Goal: Transaction & Acquisition: Subscribe to service/newsletter

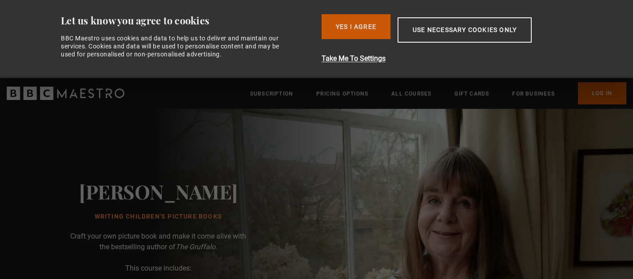
click at [342, 24] on button "Yes I Agree" at bounding box center [356, 26] width 69 height 25
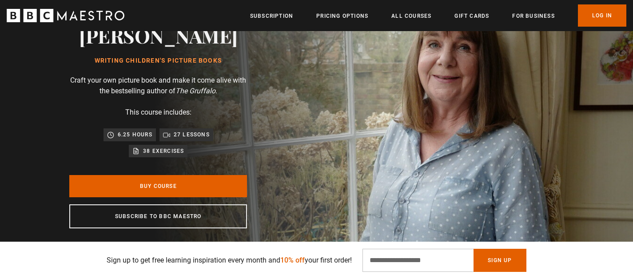
scroll to position [83, 0]
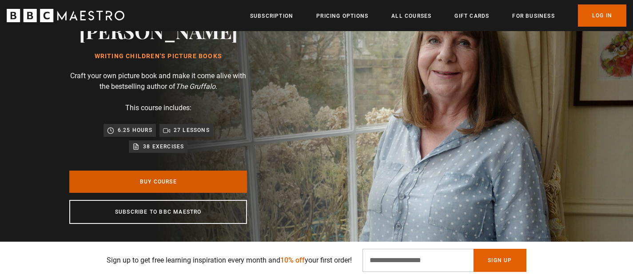
click at [195, 186] on link "Buy Course" at bounding box center [158, 182] width 178 height 22
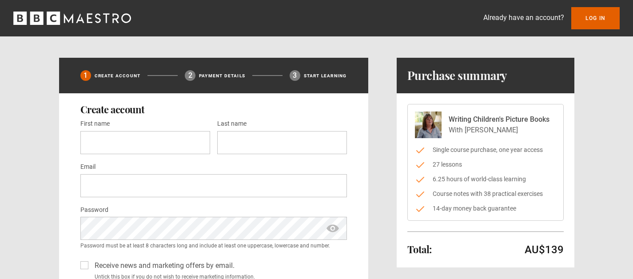
click at [57, 17] on icon "BBC Maestro" at bounding box center [53, 18] width 13 height 13
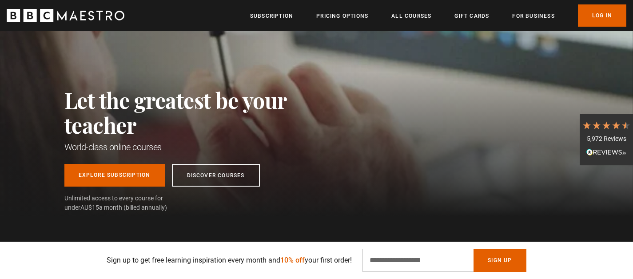
scroll to position [57, 0]
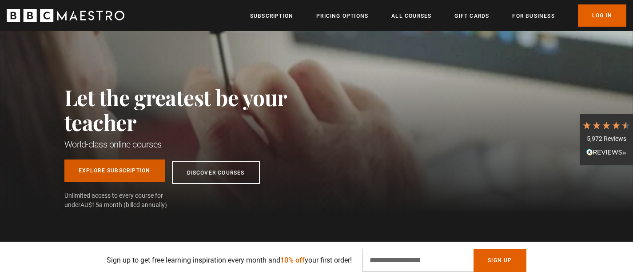
click at [98, 173] on link "Explore Subscription" at bounding box center [114, 170] width 100 height 23
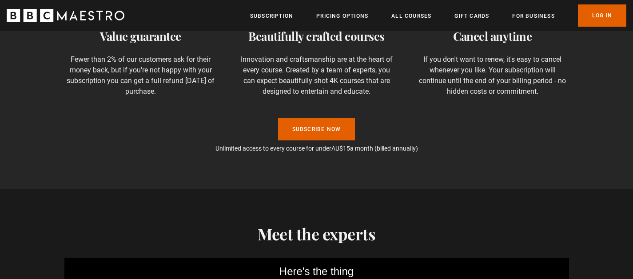
scroll to position [684, 0]
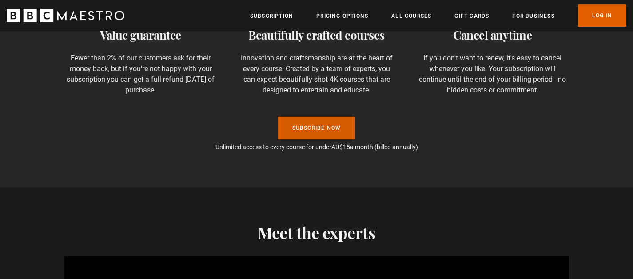
click at [322, 127] on link "Subscribe Now" at bounding box center [316, 128] width 77 height 22
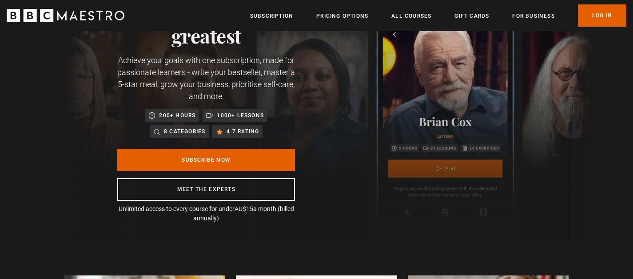
scroll to position [57, 0]
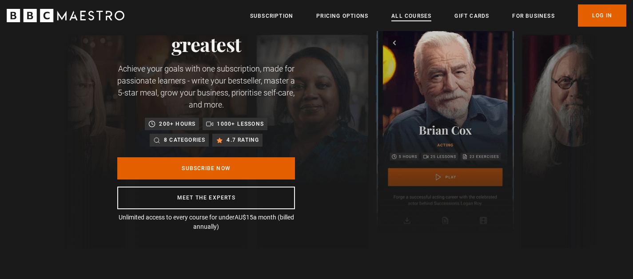
click at [413, 19] on link "All Courses" at bounding box center [411, 16] width 40 height 9
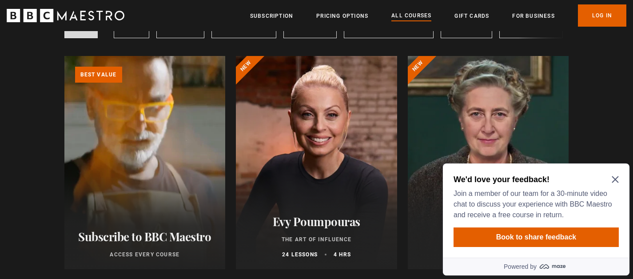
scroll to position [89, 0]
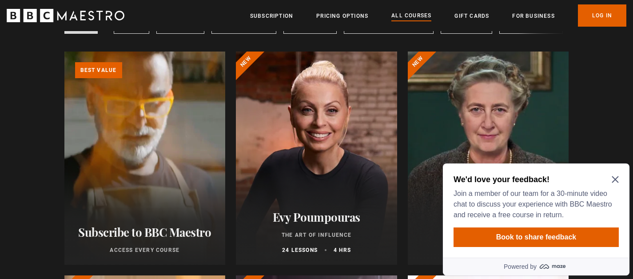
click at [615, 176] on icon "Close Maze Prompt" at bounding box center [615, 179] width 7 height 7
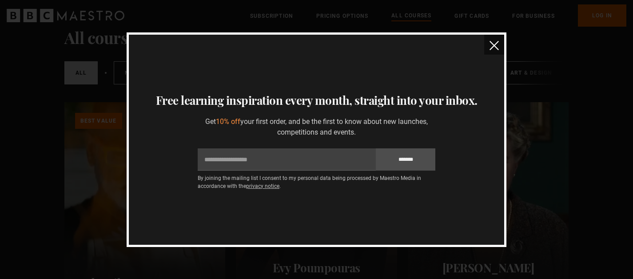
scroll to position [0, 0]
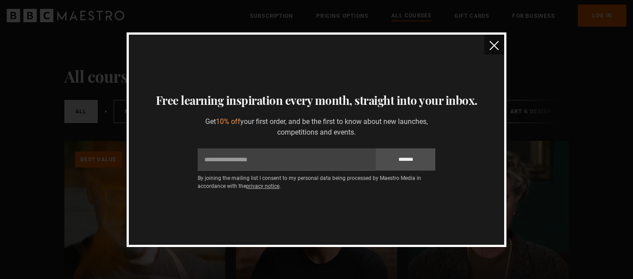
click at [492, 46] on img "close" at bounding box center [493, 45] width 9 height 9
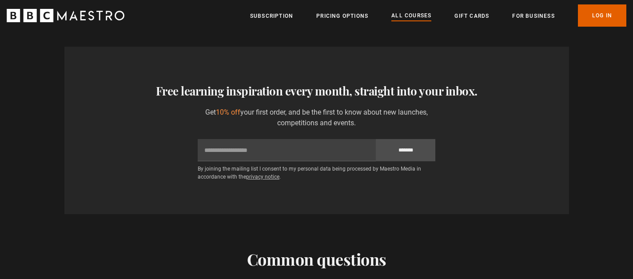
scroll to position [3781, 0]
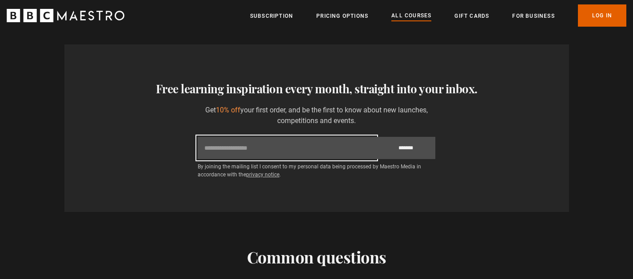
click at [253, 149] on input "Email" at bounding box center [287, 148] width 178 height 22
type input "**********"
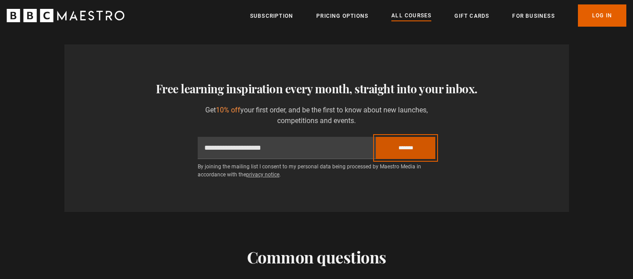
click at [402, 152] on input "*******" at bounding box center [406, 148] width 60 height 22
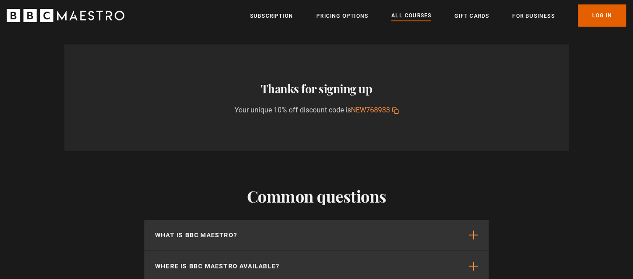
drag, startPoint x: 353, startPoint y: 111, endPoint x: 394, endPoint y: 109, distance: 41.8
click at [394, 109] on span "NEW768933 Copy discount code to your clipboard Copied" at bounding box center [375, 110] width 48 height 11
click at [394, 109] on icon "button" at bounding box center [395, 110] width 7 height 7
click at [352, 20] on link "Pricing Options" at bounding box center [342, 16] width 52 height 9
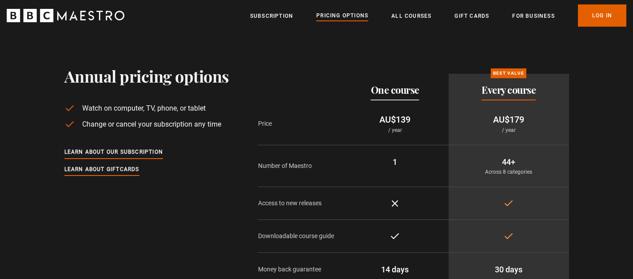
click at [286, 46] on section "Annual pricing options Watch on computer, TV, phone, or tablet Change or cancel…" at bounding box center [316, 181] width 633 height 300
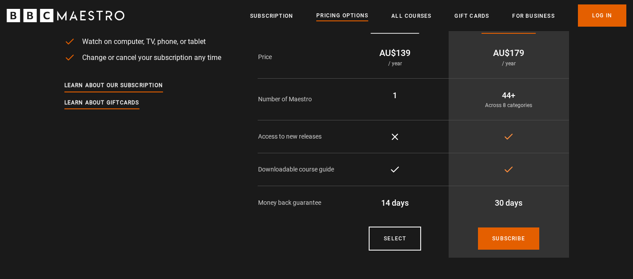
scroll to position [77, 0]
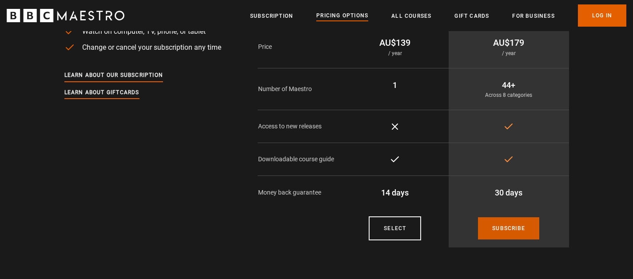
click at [511, 230] on link "Subscribe" at bounding box center [508, 228] width 61 height 22
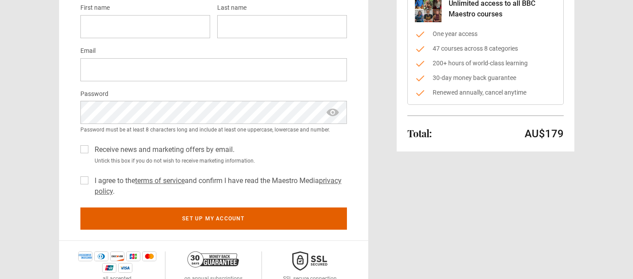
scroll to position [115, 0]
